Goal: Contribute content: Contribute content

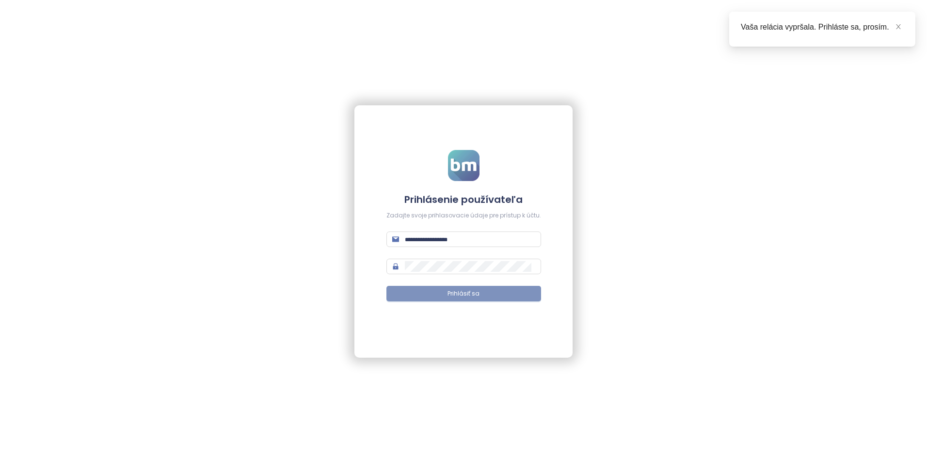
type input "**********"
click at [466, 292] on span "Prihlásiť sa" at bounding box center [464, 293] width 32 height 9
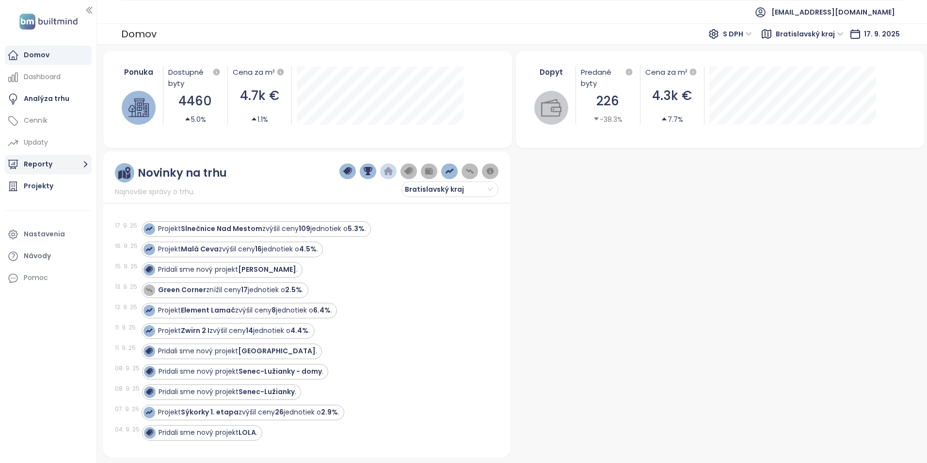
click at [34, 163] on button "Reporty" at bounding box center [48, 164] width 87 height 19
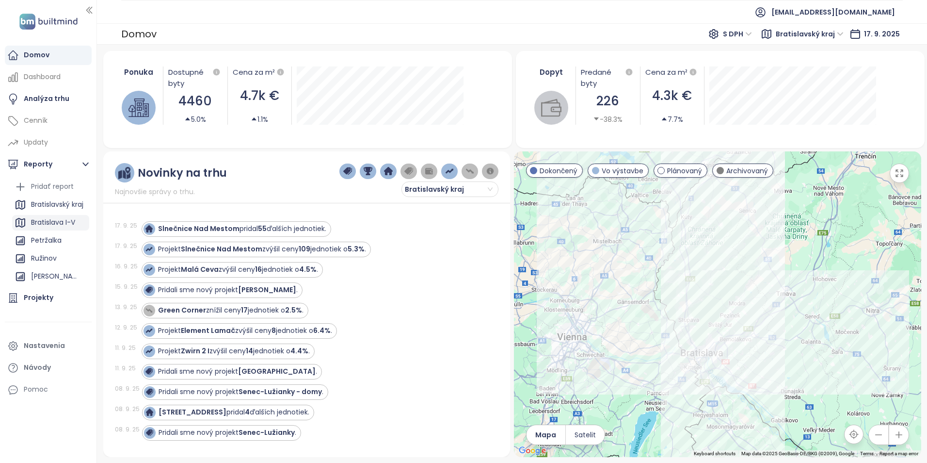
click at [42, 223] on div "Bratislava I-V" at bounding box center [53, 222] width 44 height 12
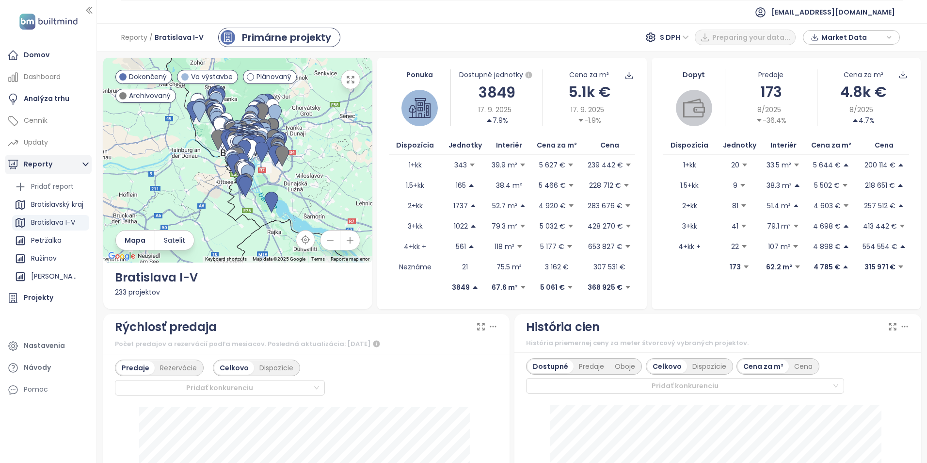
click at [36, 164] on button "Reporty" at bounding box center [48, 164] width 87 height 19
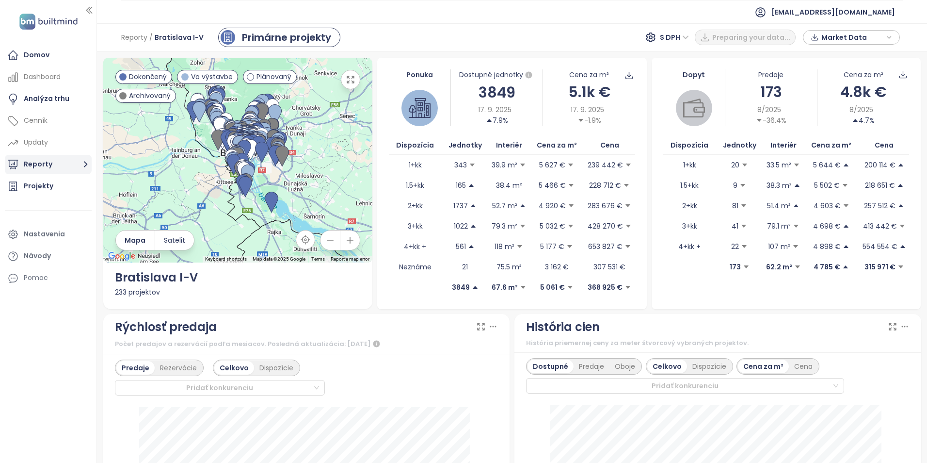
click at [36, 164] on button "Reporty" at bounding box center [48, 164] width 87 height 19
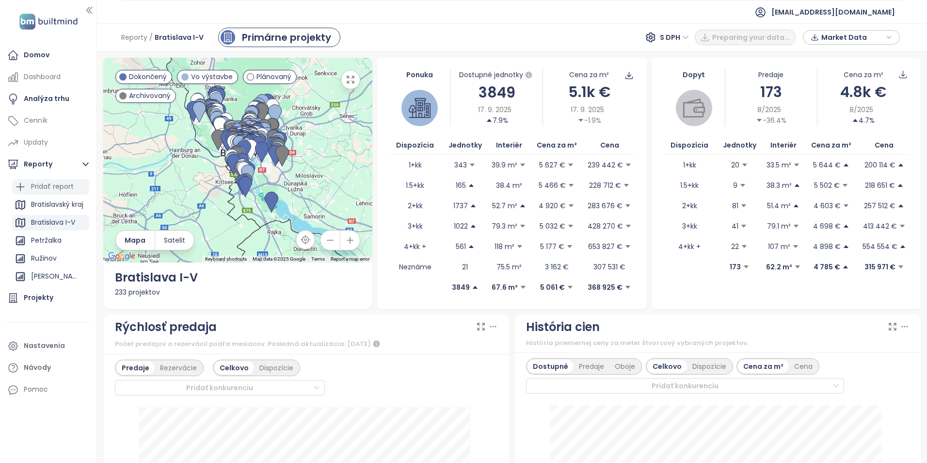
click at [38, 186] on div "Pridať report" at bounding box center [52, 186] width 43 height 12
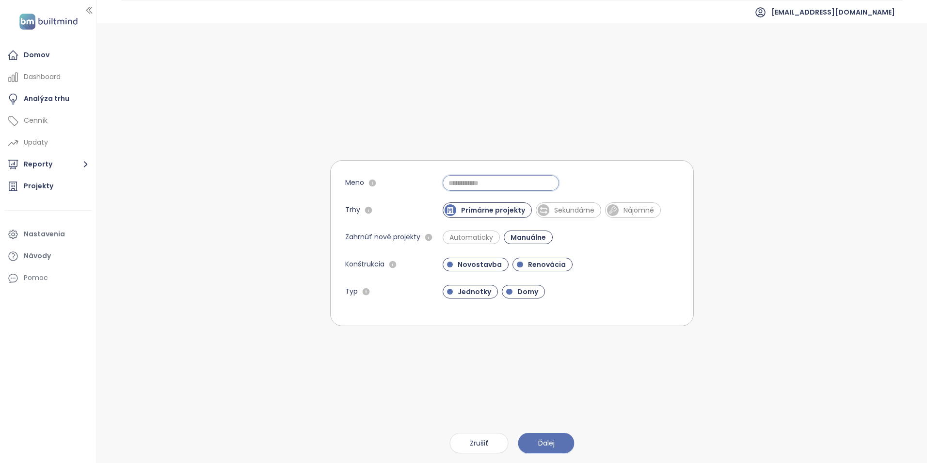
click at [502, 183] on input "Meno" at bounding box center [501, 183] width 116 height 16
type input "*"
type input "**********"
click at [481, 290] on span "Jednotky" at bounding box center [474, 292] width 43 height 10
click at [476, 261] on span "Novostavba" at bounding box center [480, 264] width 54 height 10
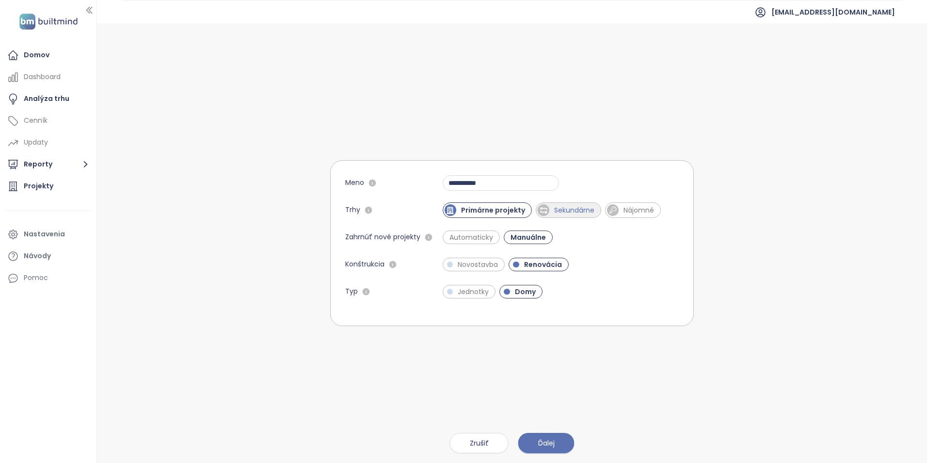
click at [581, 209] on span "Sekundárne" at bounding box center [574, 210] width 50 height 10
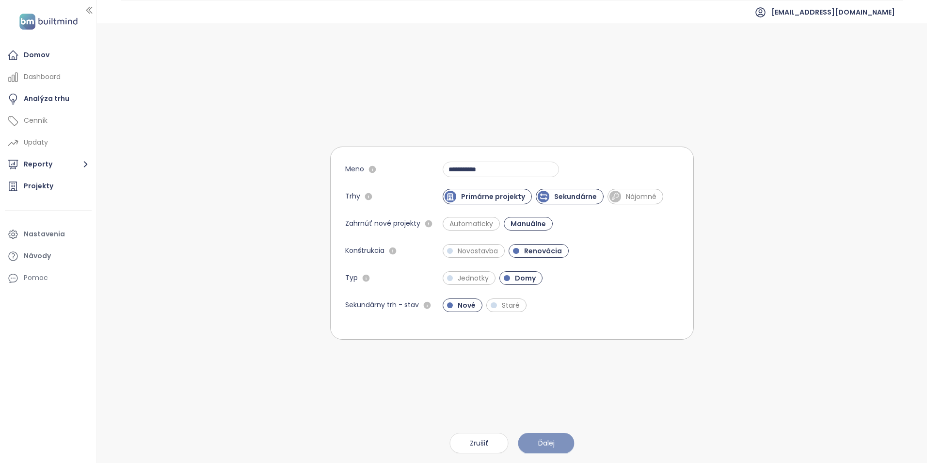
click at [552, 441] on span "Ďalej" at bounding box center [546, 442] width 16 height 11
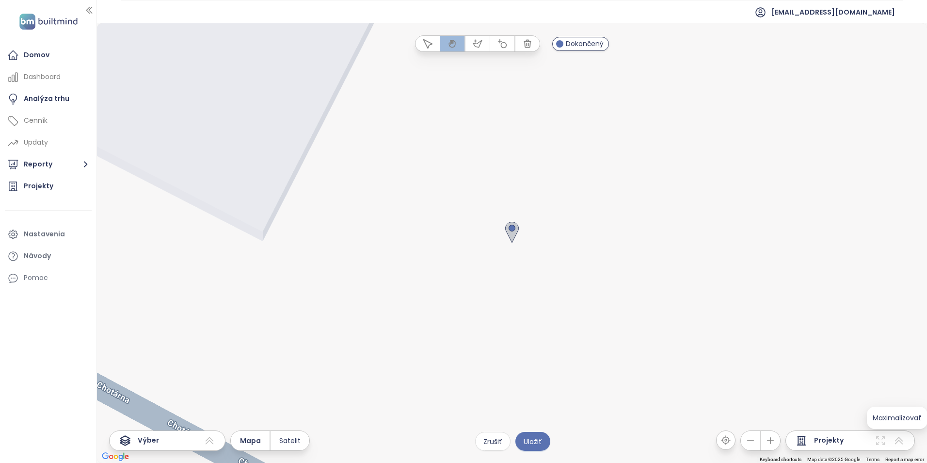
click at [905, 442] on div "Projekty" at bounding box center [850, 440] width 129 height 20
click at [901, 442] on icon at bounding box center [899, 440] width 8 height 7
click at [534, 445] on span "Uložiť" at bounding box center [533, 441] width 18 height 11
click at [835, 224] on span "Chotárna" at bounding box center [826, 223] width 32 height 12
drag, startPoint x: 835, startPoint y: 224, endPoint x: 838, endPoint y: 313, distance: 89.3
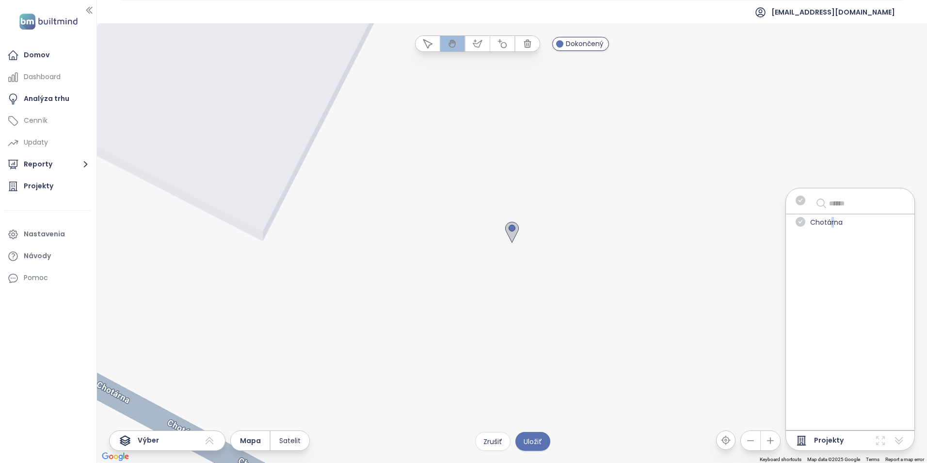
click at [838, 313] on div "Chotárna" at bounding box center [850, 309] width 129 height 242
click at [799, 221] on icon "check-circle" at bounding box center [801, 222] width 10 height 10
click at [534, 445] on span "Uložiť" at bounding box center [533, 441] width 18 height 11
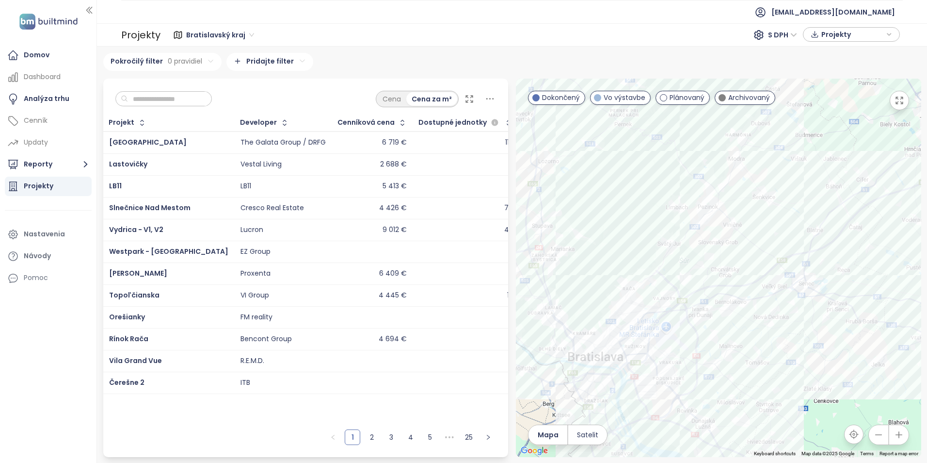
drag, startPoint x: 893, startPoint y: 313, endPoint x: 592, endPoint y: 374, distance: 307.3
click at [592, 374] on div at bounding box center [718, 268] width 405 height 378
click at [703, 244] on div "Eco Residence" at bounding box center [718, 268] width 405 height 378
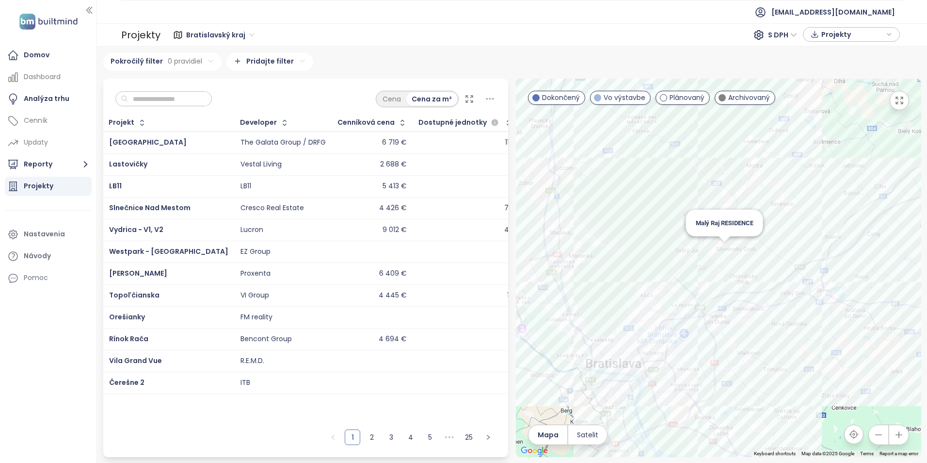
click at [726, 245] on div "Malý Raj RESIDENCE" at bounding box center [718, 268] width 405 height 378
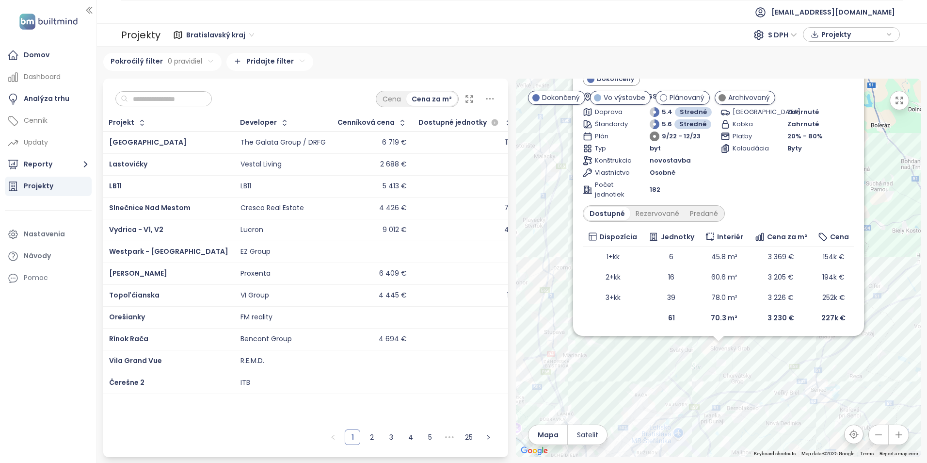
click at [877, 367] on div "Malý Raj RESIDENCE Dokončený Dúhová 72, 900 26 Slovenský Grob, Slovakia PORFI D…" at bounding box center [718, 268] width 405 height 378
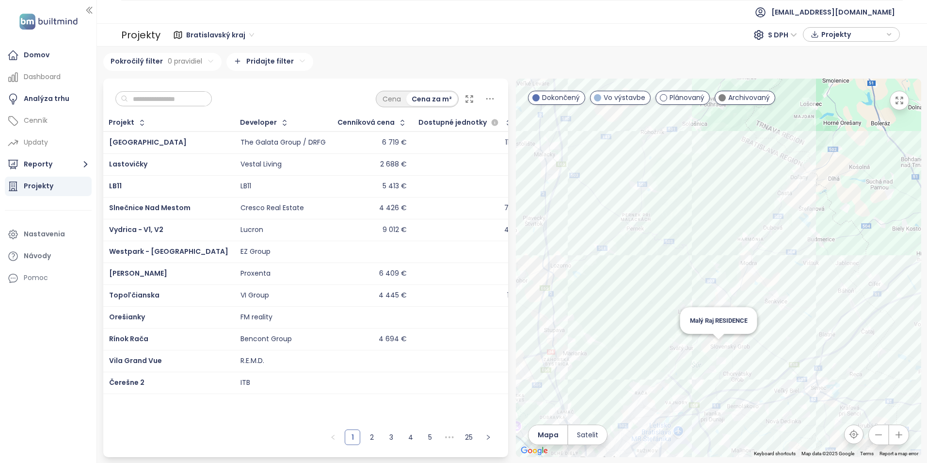
click at [722, 344] on div "Malý Raj RESIDENCE" at bounding box center [718, 268] width 405 height 378
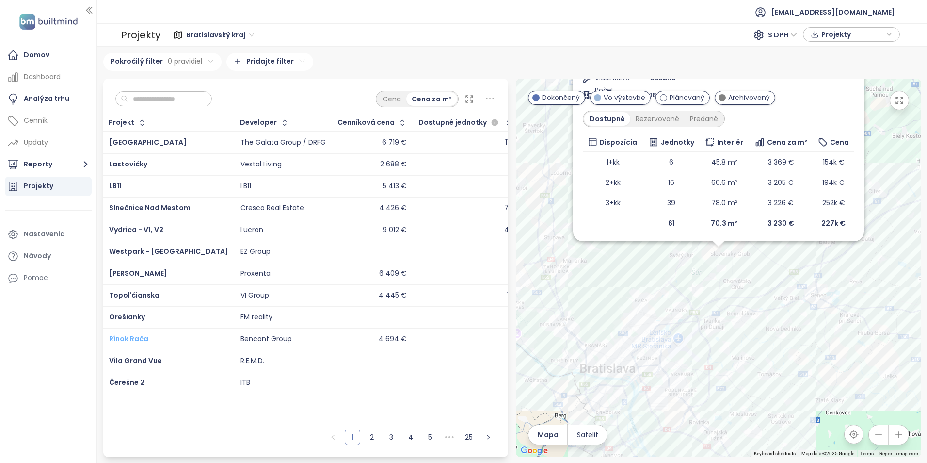
click at [127, 337] on span "Rínok Rača" at bounding box center [128, 339] width 39 height 10
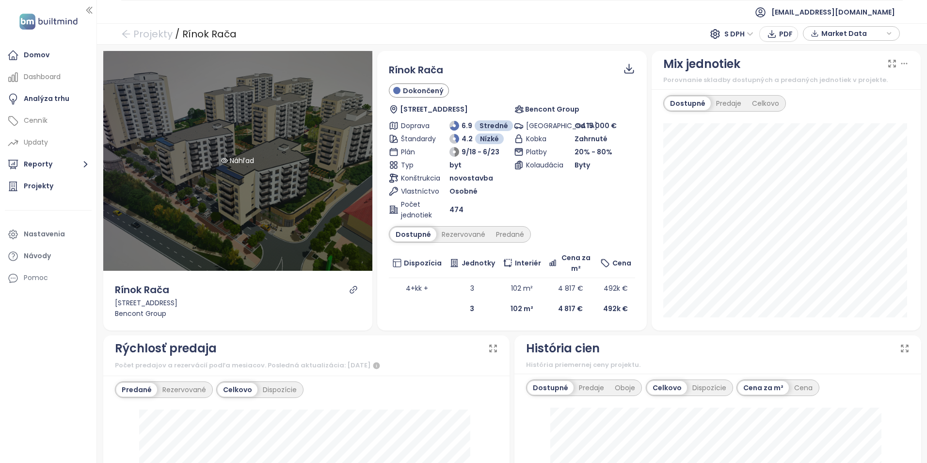
click at [270, 194] on div "Náhľad" at bounding box center [238, 161] width 270 height 220
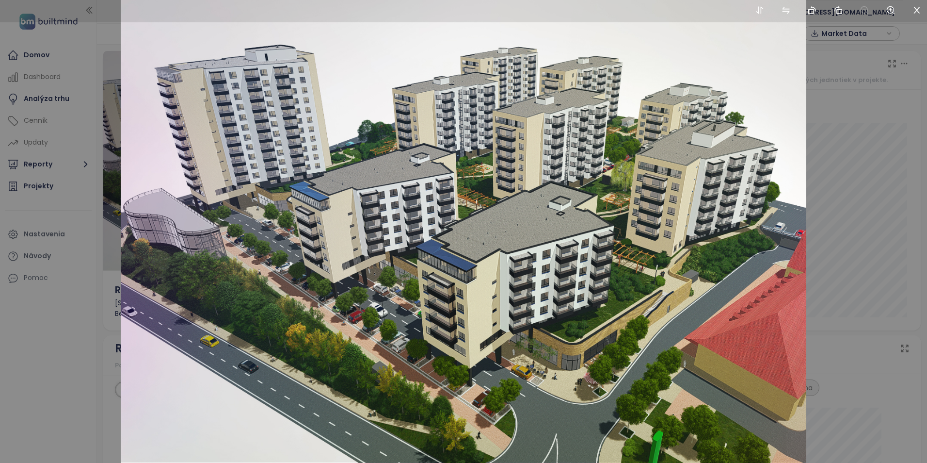
click at [843, 127] on div at bounding box center [463, 231] width 927 height 463
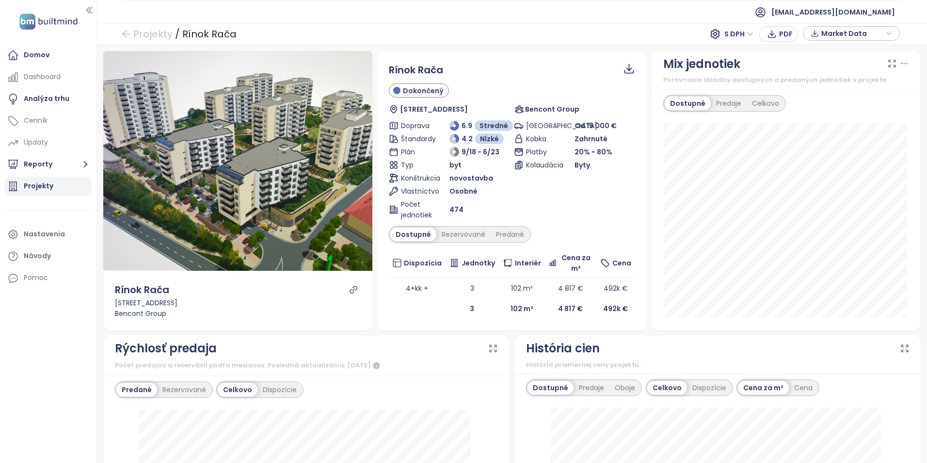
click at [30, 186] on div "Projekty" at bounding box center [39, 186] width 30 height 12
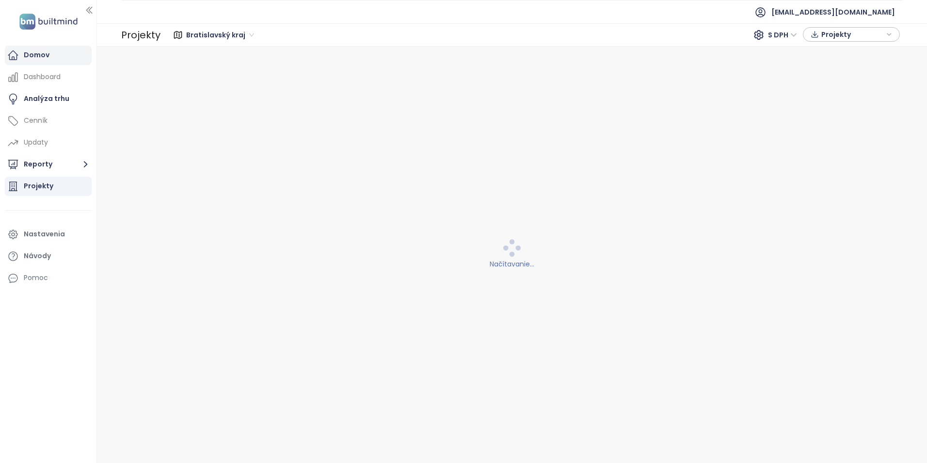
click at [33, 59] on div "Domov" at bounding box center [37, 55] width 26 height 12
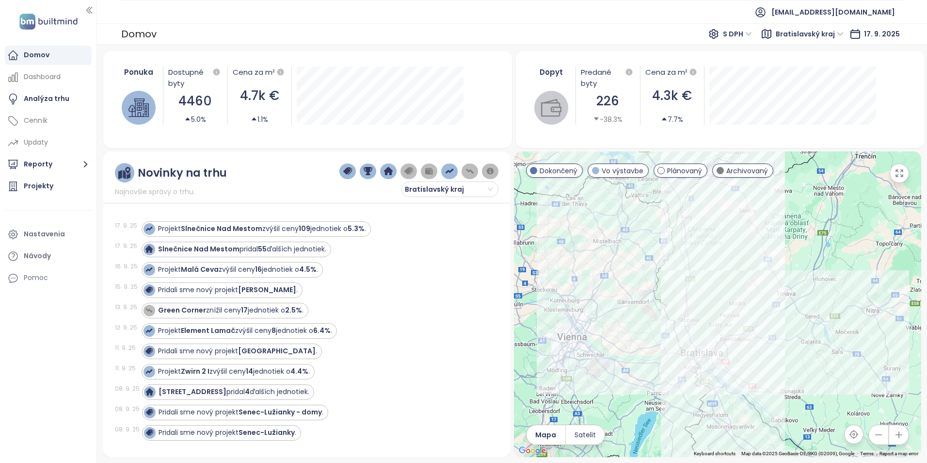
click at [211, 248] on strong "Slnečnice Nad Mestom" at bounding box center [198, 249] width 81 height 10
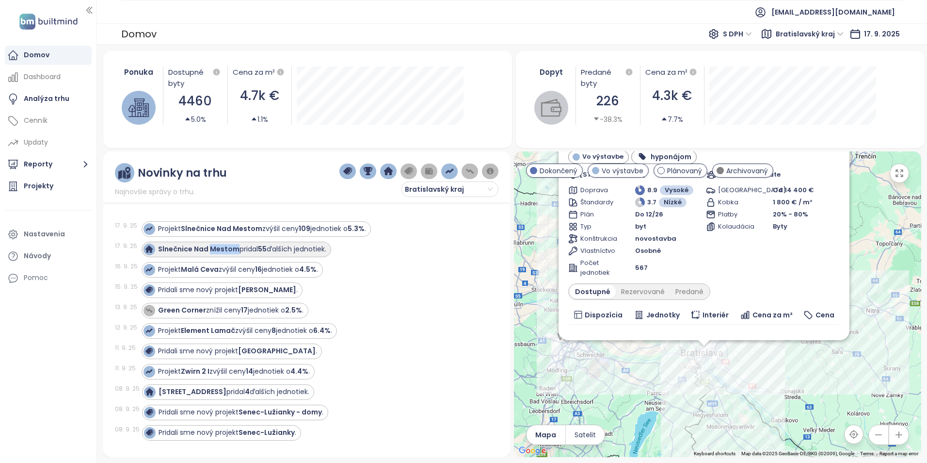
click at [211, 248] on strong "Slnečnice Nad Mestom" at bounding box center [198, 249] width 81 height 10
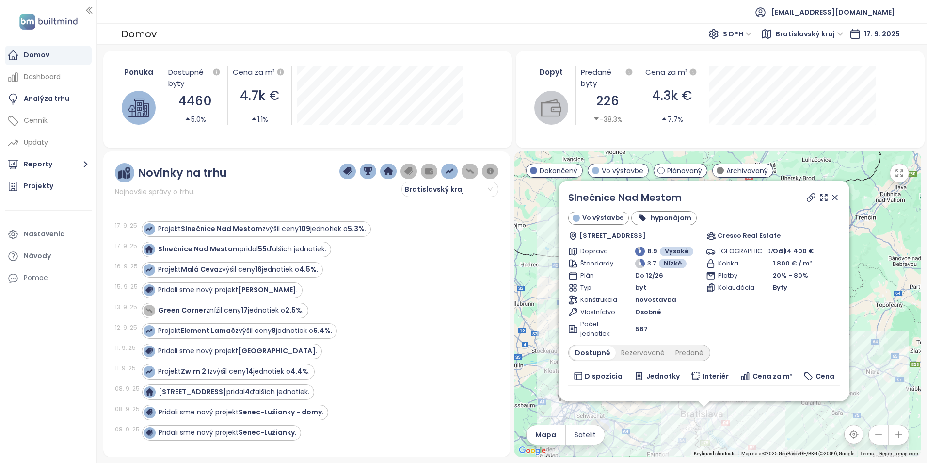
click at [451, 283] on div "Pridali sme nový projekt Stromová ." at bounding box center [315, 290] width 346 height 16
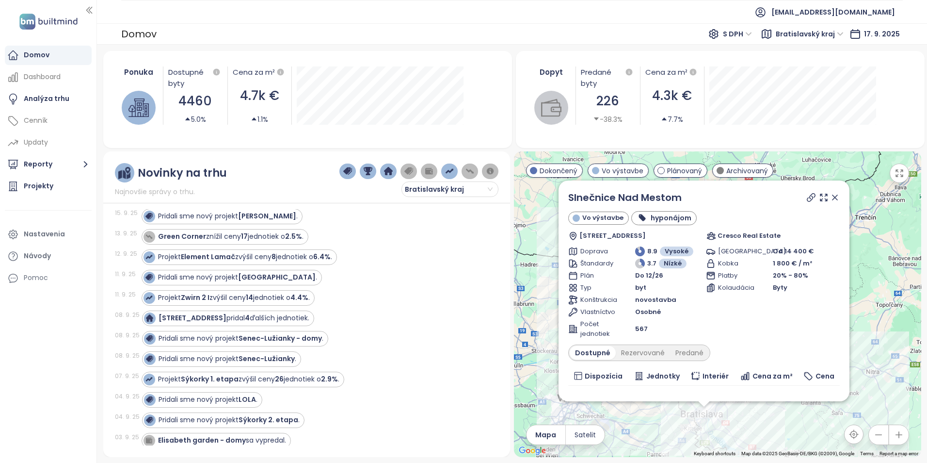
scroll to position [97, 0]
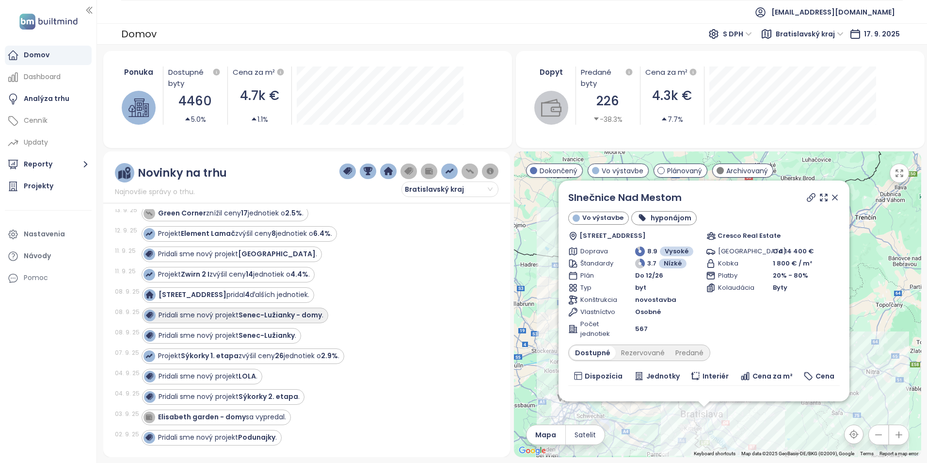
click at [204, 313] on div "Pridali sme nový projekt Senec-Lužianky - domy ." at bounding box center [241, 315] width 165 height 10
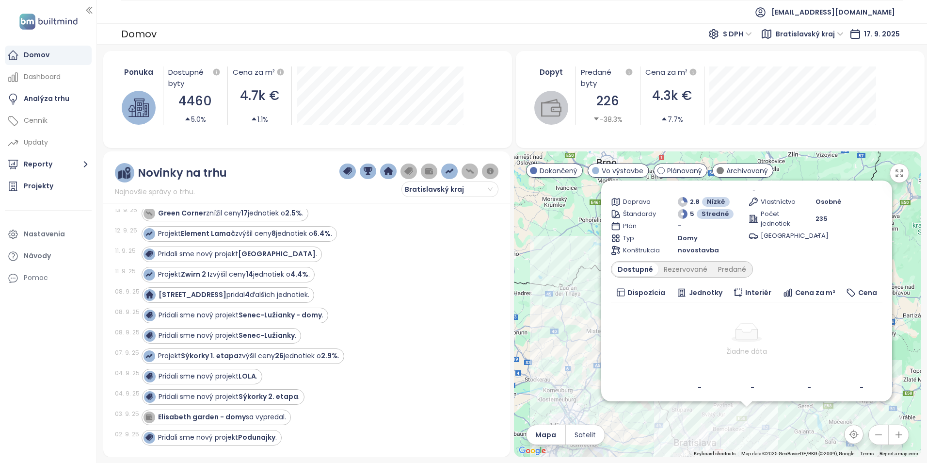
scroll to position [54, 0]
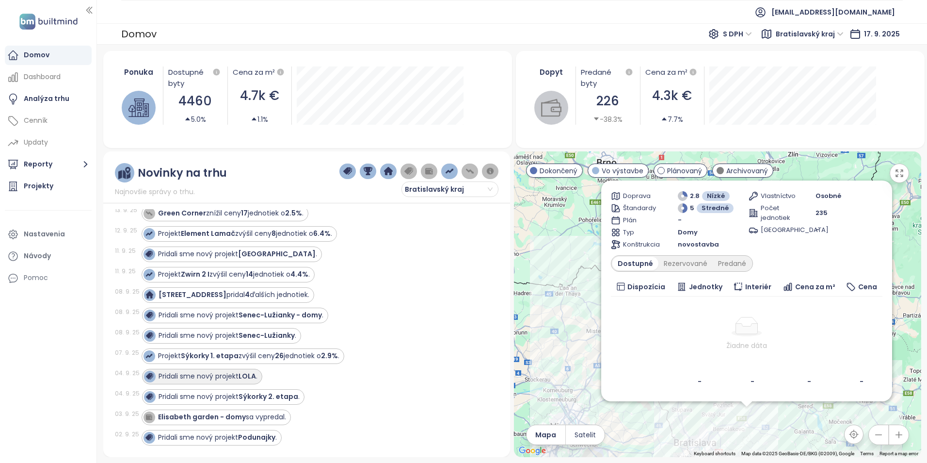
click at [227, 376] on div "Pridali sme nový projekt LOLA ." at bounding box center [208, 376] width 99 height 10
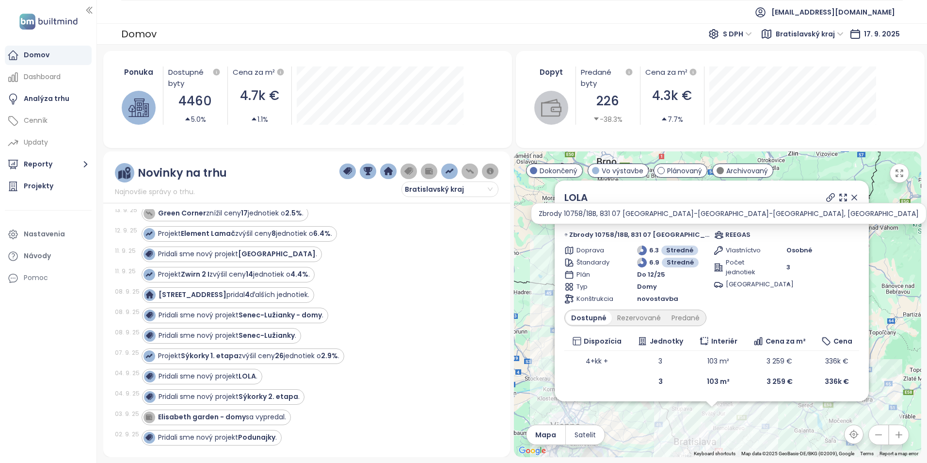
click at [584, 233] on span "Zbrody 10758/18B, 831 07 [GEOGRAPHIC_DATA]-[GEOGRAPHIC_DATA]-[GEOGRAPHIC_DATA],…" at bounding box center [639, 235] width 140 height 10
drag, startPoint x: 584, startPoint y: 233, endPoint x: 637, endPoint y: 234, distance: 52.4
click at [637, 234] on span "Zbrody 10758/18B, 831 07 [GEOGRAPHIC_DATA]-[GEOGRAPHIC_DATA]-[GEOGRAPHIC_DATA],…" at bounding box center [639, 235] width 140 height 10
click at [586, 233] on span "Zbrody 10758/18B, 831 07 [GEOGRAPHIC_DATA]-[GEOGRAPHIC_DATA]-[GEOGRAPHIC_DATA],…" at bounding box center [639, 235] width 140 height 10
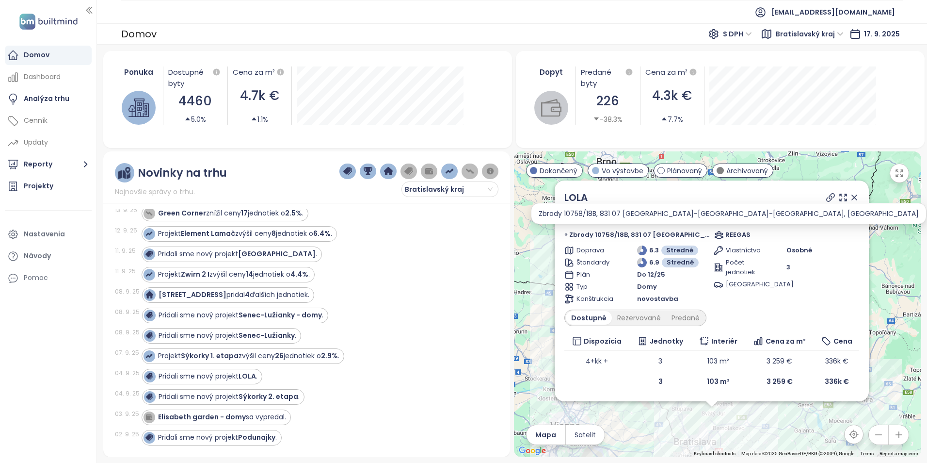
click at [568, 233] on icon at bounding box center [566, 235] width 3 height 10
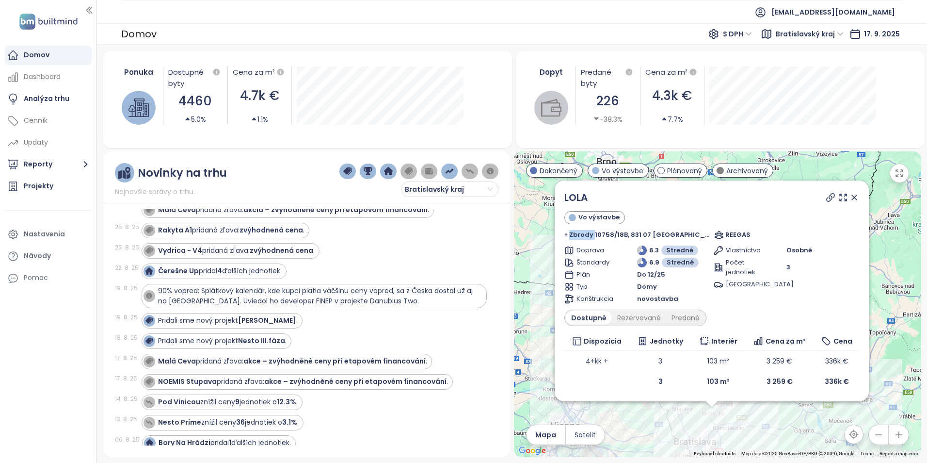
scroll to position [727, 0]
